Goal: Find specific page/section: Find specific page/section

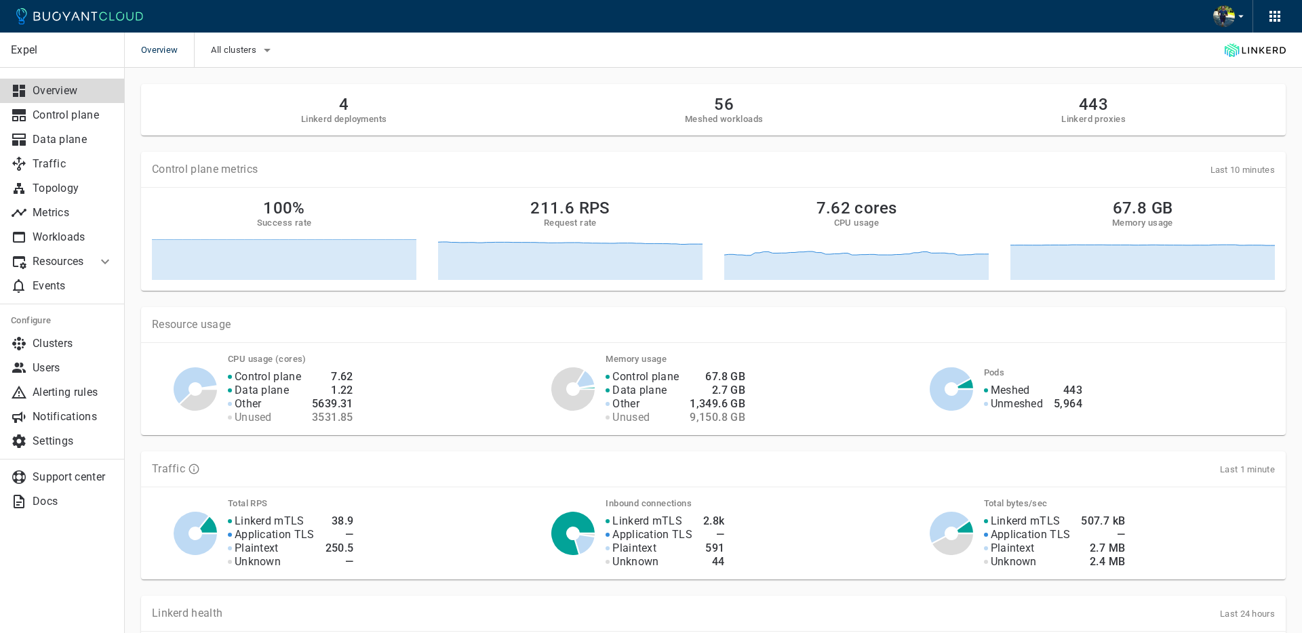
click at [57, 256] on p "Resources" at bounding box center [60, 262] width 54 height 14
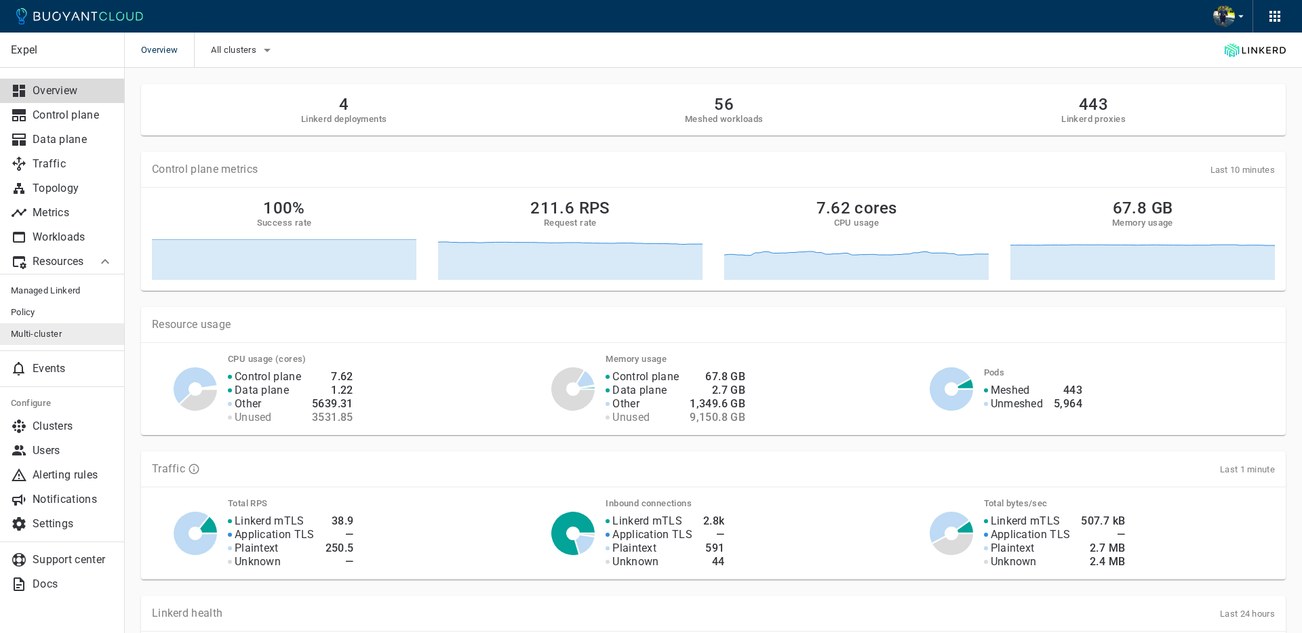
click at [37, 334] on span "Multi-cluster" at bounding box center [62, 334] width 102 height 11
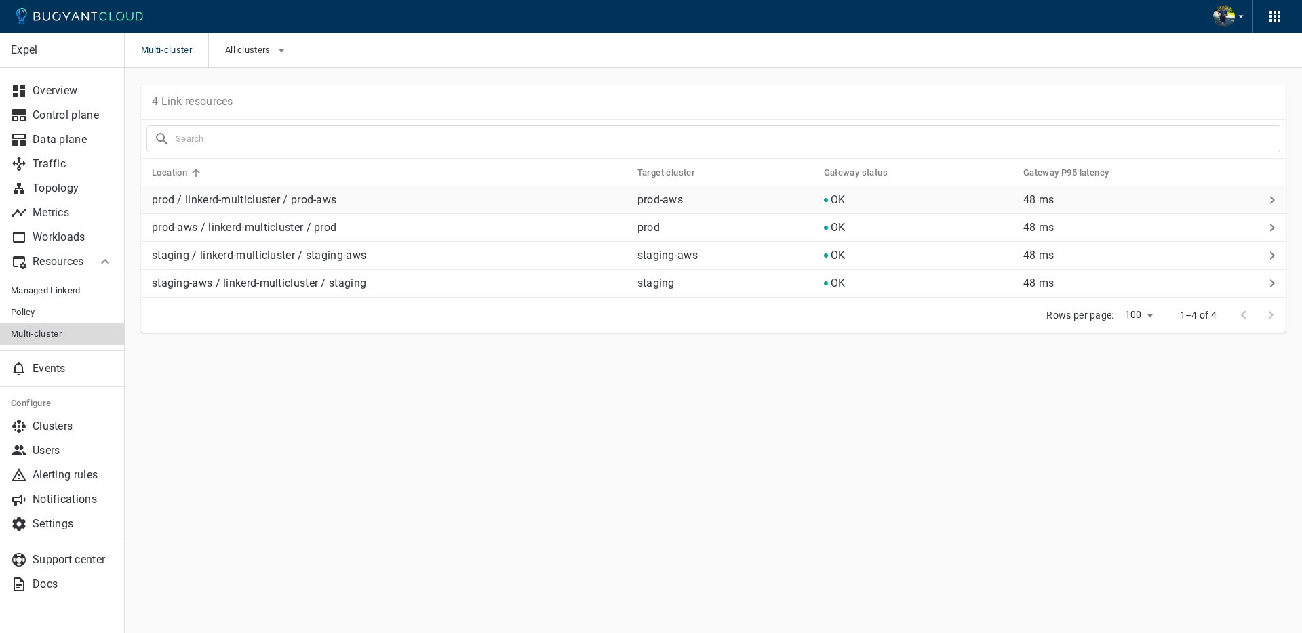
click at [627, 203] on td "prod-aws" at bounding box center [720, 200] width 186 height 28
